Goal: Information Seeking & Learning: Compare options

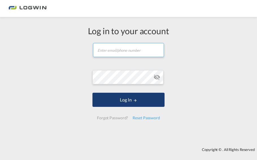
type input "[PERSON_NAME][EMAIL_ADDRESS][DOMAIN_NAME]"
click at [109, 101] on button "Log In" at bounding box center [128, 100] width 72 height 14
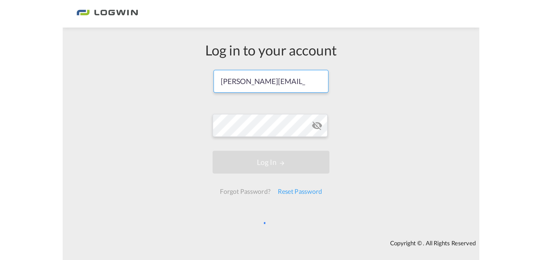
scroll to position [0, 18]
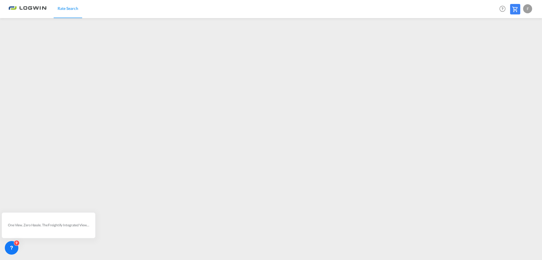
click at [215, 160] on md-content "Rate Search Help Resources Product Release F My Profile Logout" at bounding box center [271, 130] width 542 height 260
